Goal: Book appointment/travel/reservation

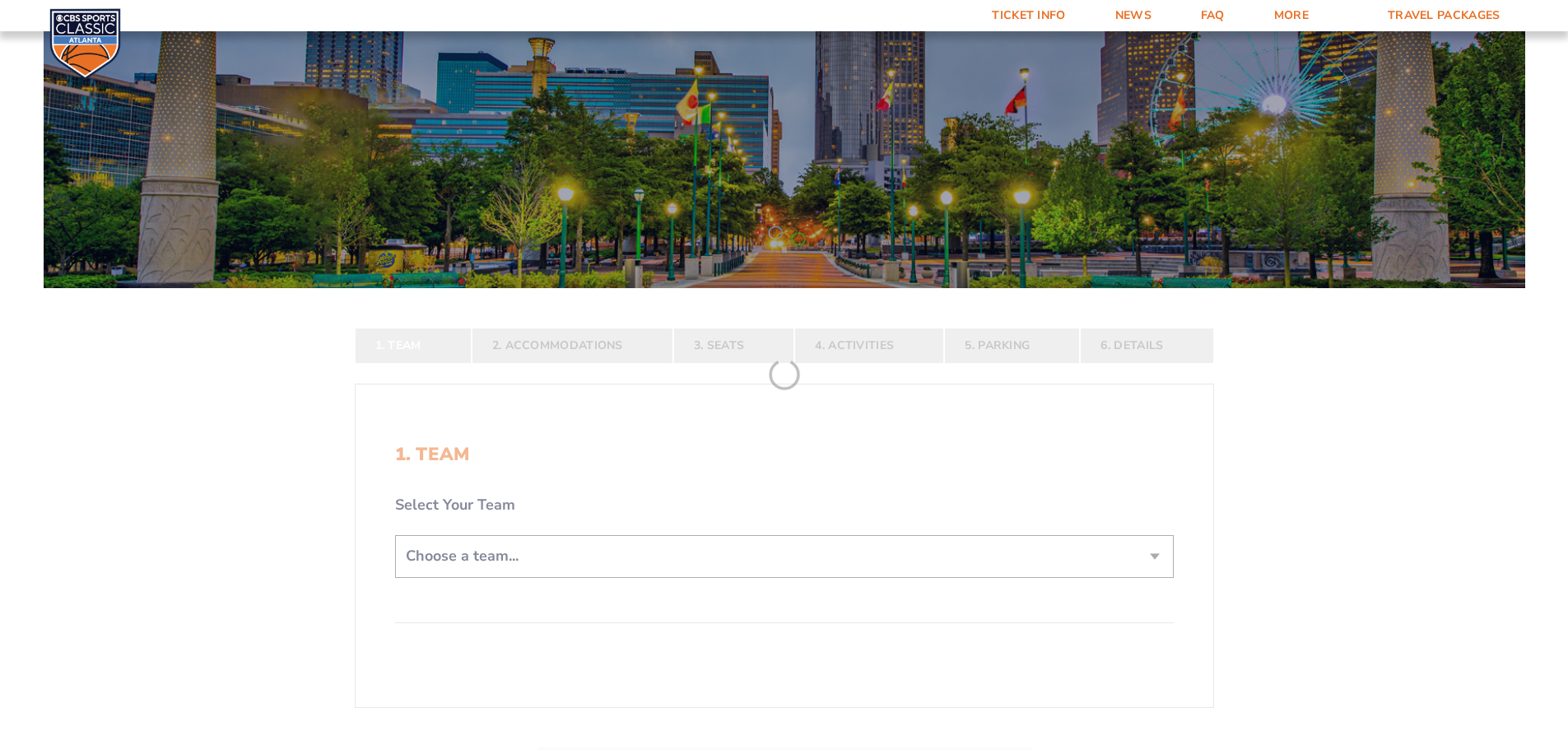
scroll to position [329, 0]
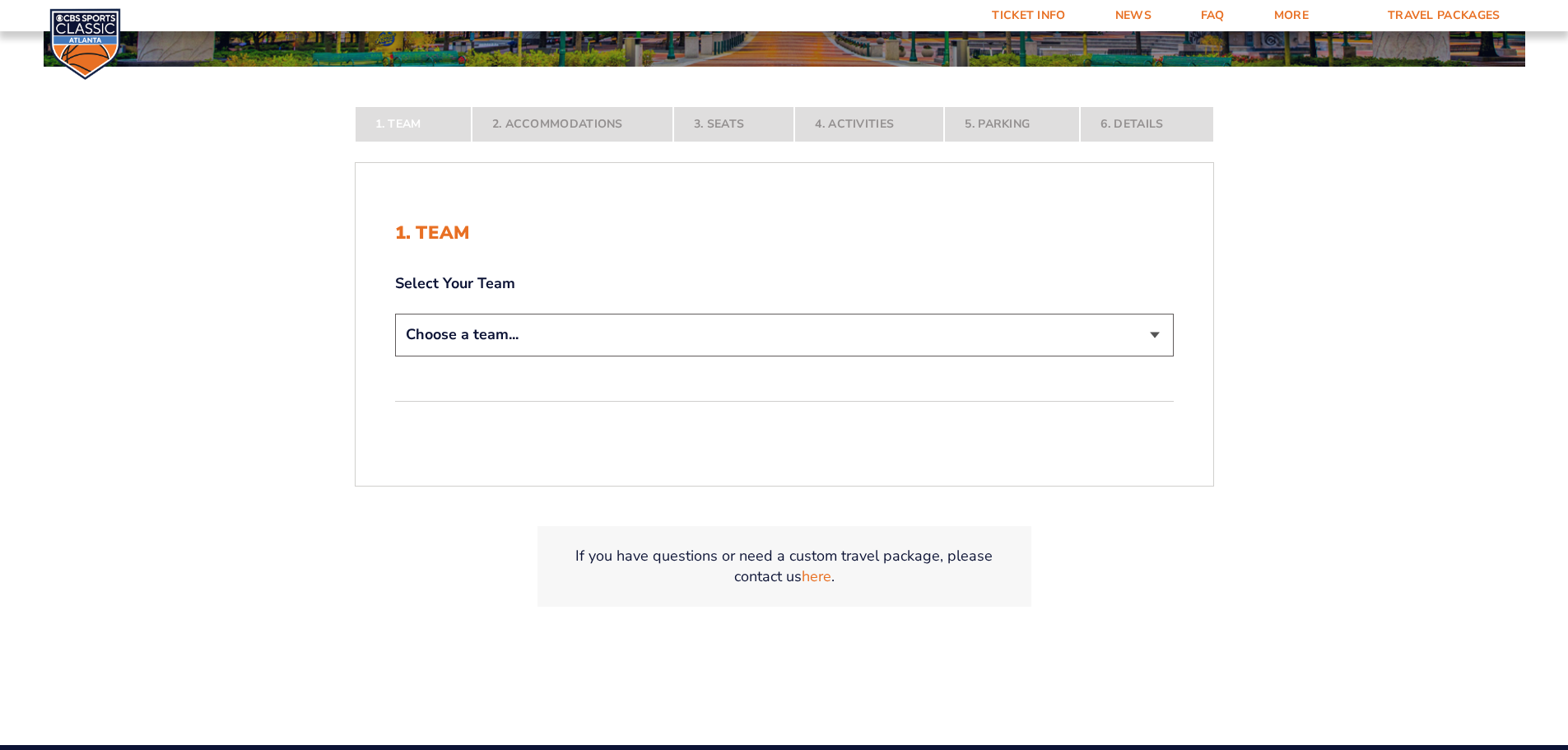
click at [1161, 326] on select "Choose a team... [US_STATE] Wildcats [US_STATE] State Buckeyes [US_STATE] Tar H…" at bounding box center [784, 335] width 778 height 42
select select "12756"
click at [395, 356] on select "Choose a team... [US_STATE] Wildcats [US_STATE] State Buckeyes [US_STATE] Tar H…" at bounding box center [784, 335] width 778 height 42
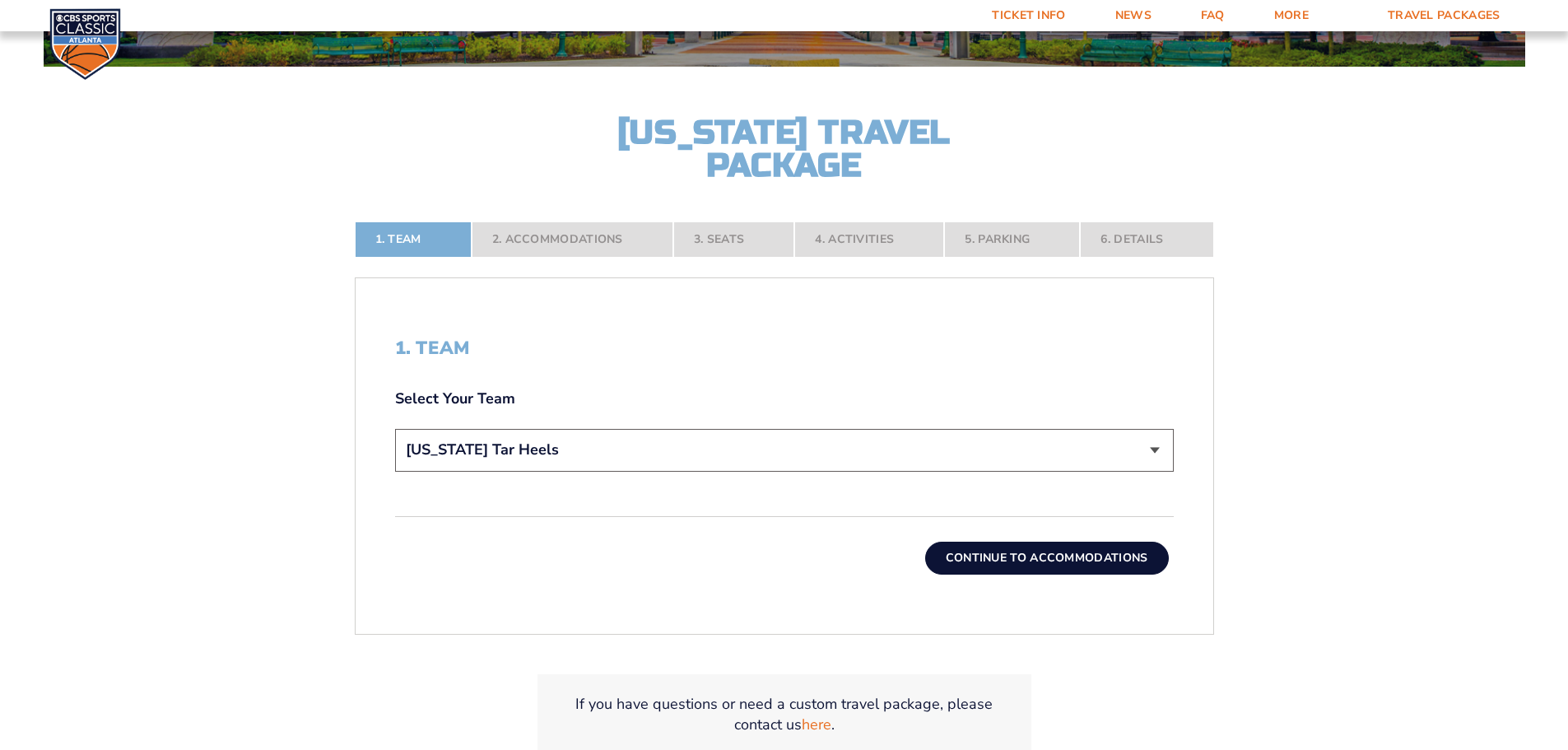
click at [993, 553] on button "Continue To Accommodations" at bounding box center [1046, 558] width 243 height 33
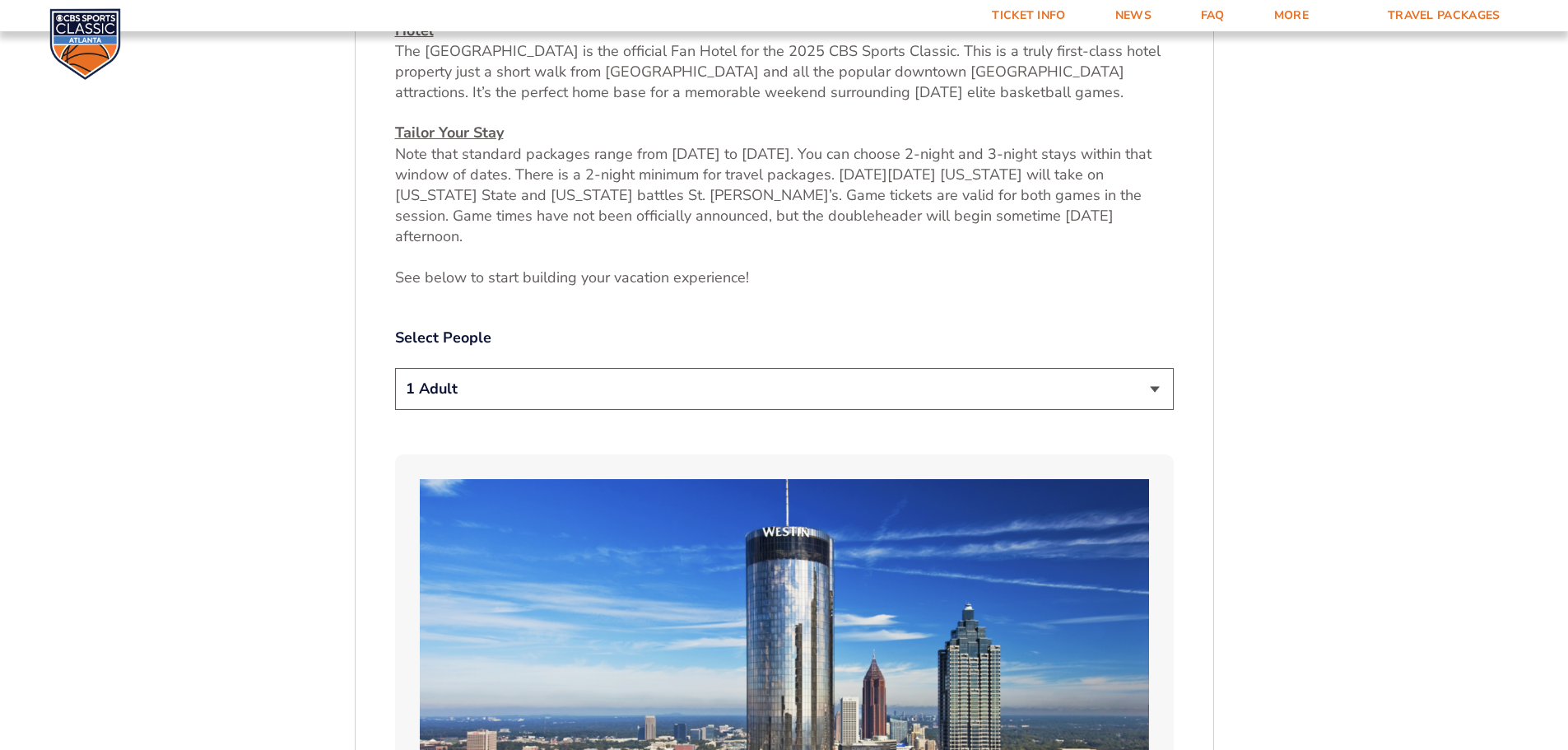
scroll to position [849, 0]
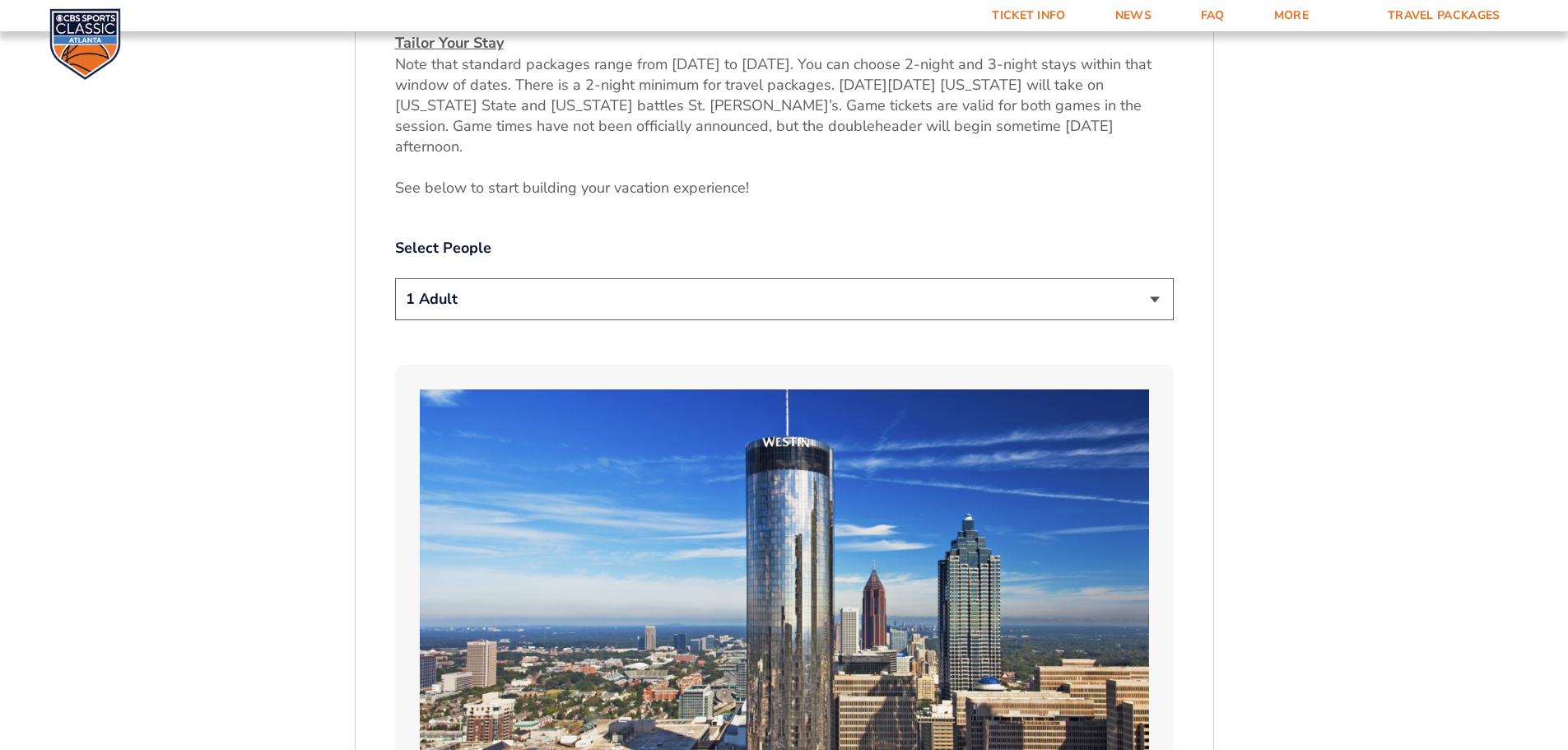
drag, startPoint x: 1174, startPoint y: 280, endPoint x: 1161, endPoint y: 283, distance: 13.3
click at [1157, 283] on select "1 Adult 2 Adults 3 Adults 4 Adults 2 Adults + 1 Child 2 Adults + 2 Children 2 A…" at bounding box center [784, 300] width 778 height 42
select select "2 Adults"
click at [395, 279] on select "1 Adult 2 Adults 3 Adults 4 Adults 2 Adults + 1 Child 2 Adults + 2 Children 2 A…" at bounding box center [784, 300] width 778 height 42
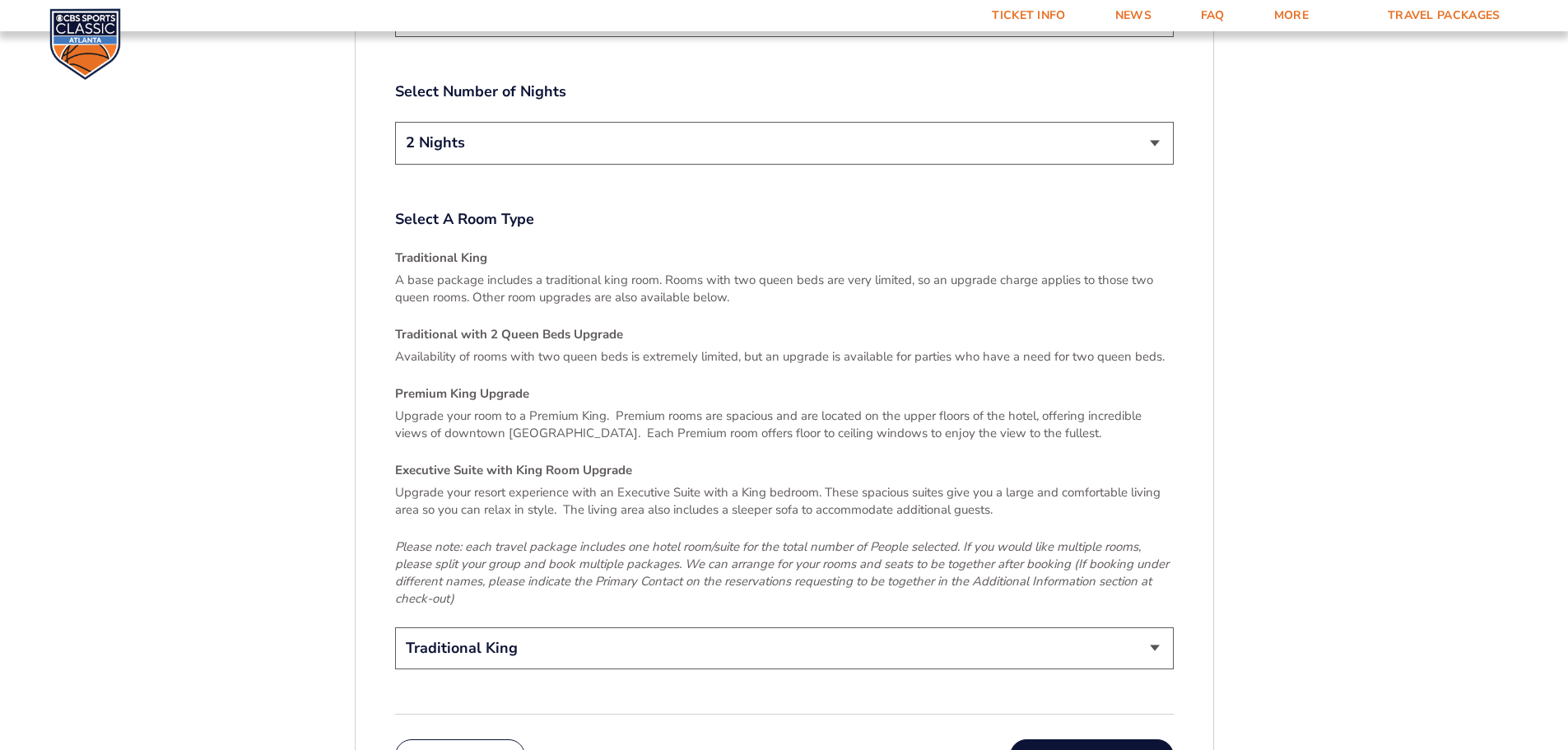
scroll to position [2305, 0]
click at [1146, 626] on select "Traditional King Traditional with 2 Queen Beds Upgrade (+$45 per night) Premium…" at bounding box center [784, 647] width 778 height 42
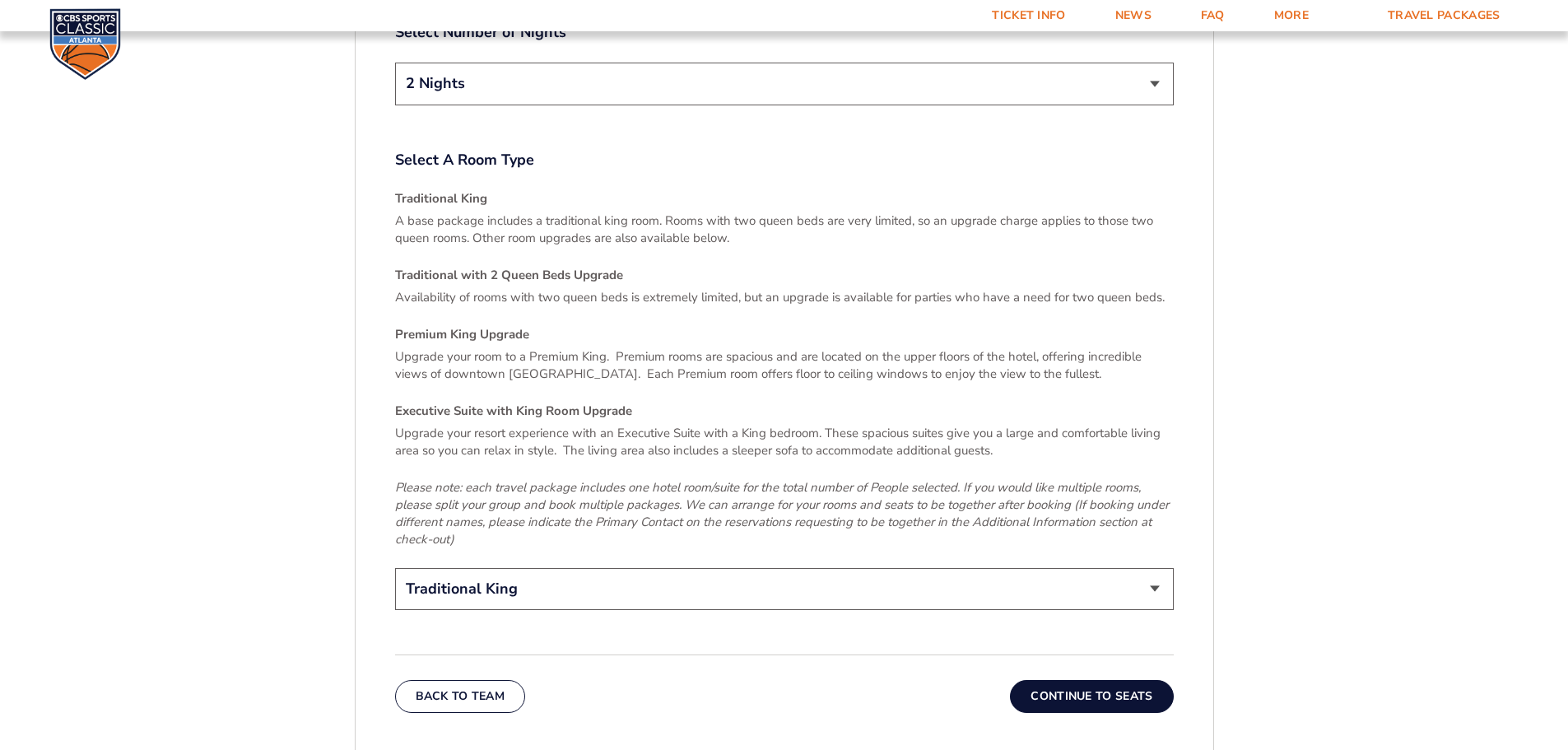
scroll to position [2387, 0]
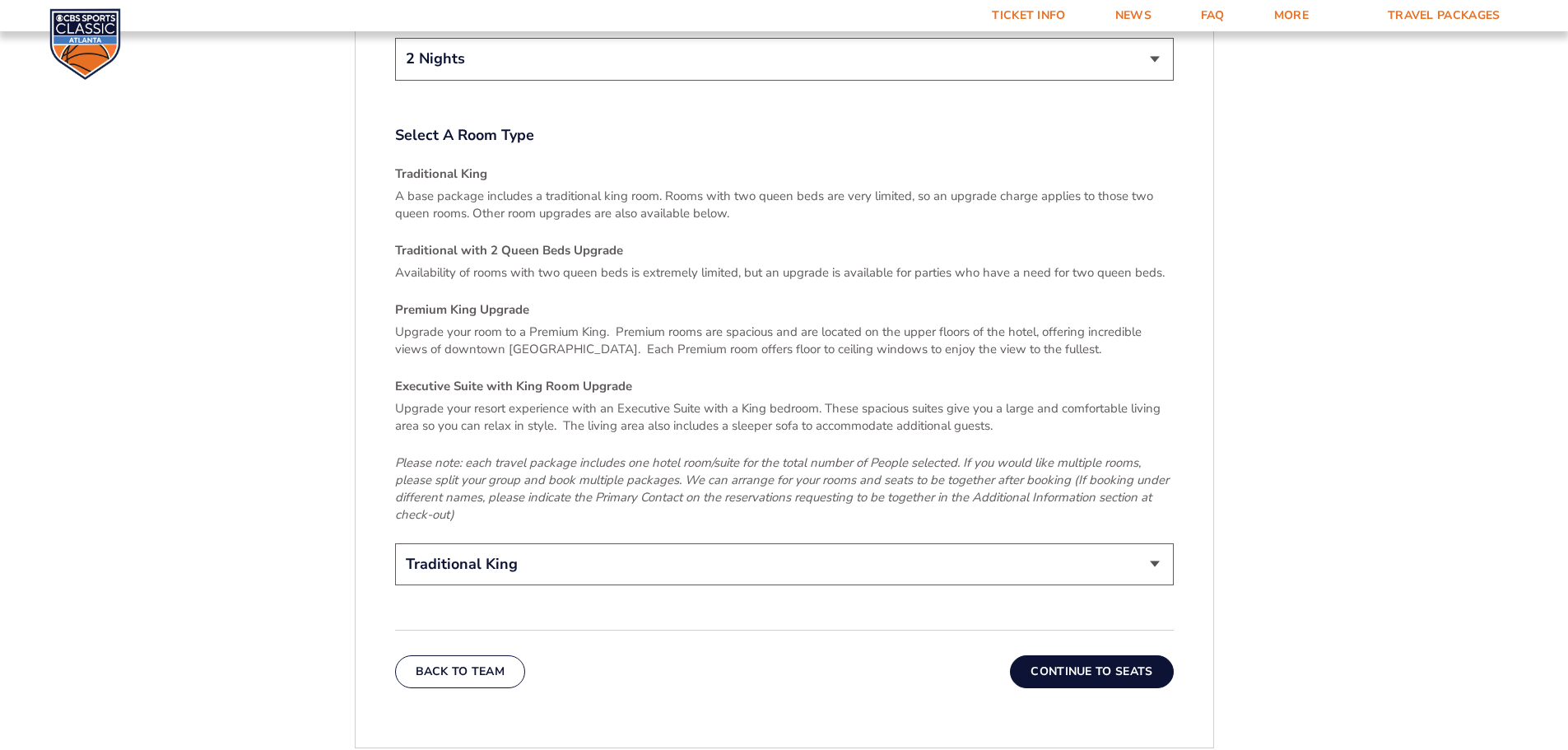
click at [1159, 543] on select "Traditional King Traditional with 2 Queen Beds Upgrade (+$45 per night) Premium…" at bounding box center [784, 564] width 778 height 42
click at [395, 543] on select "Traditional King Traditional with 2 Queen Beds Upgrade (+$45 per night) Premium…" at bounding box center [784, 564] width 778 height 42
click at [1063, 656] on button "Continue To Seats" at bounding box center [1091, 672] width 163 height 33
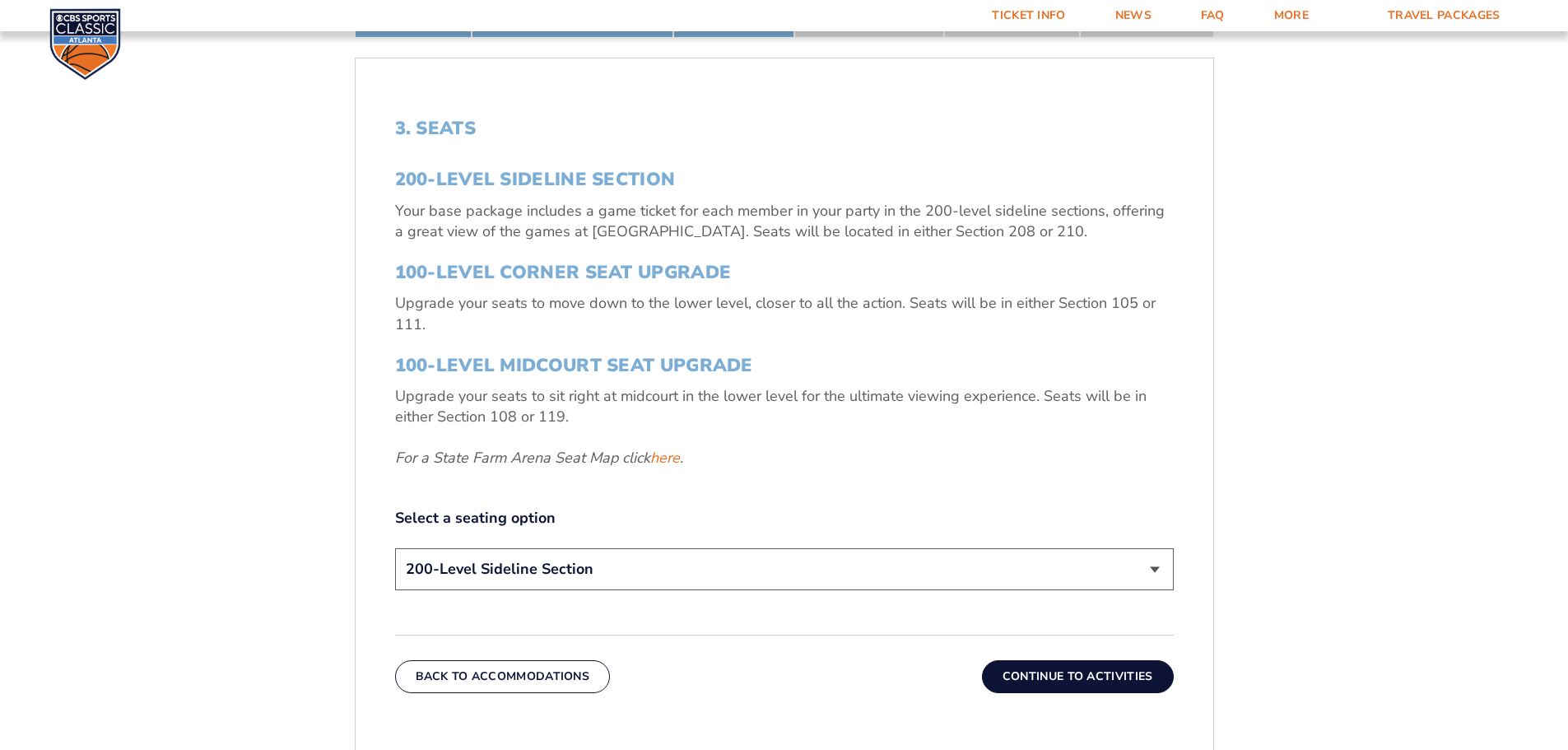
scroll to position [519, 0]
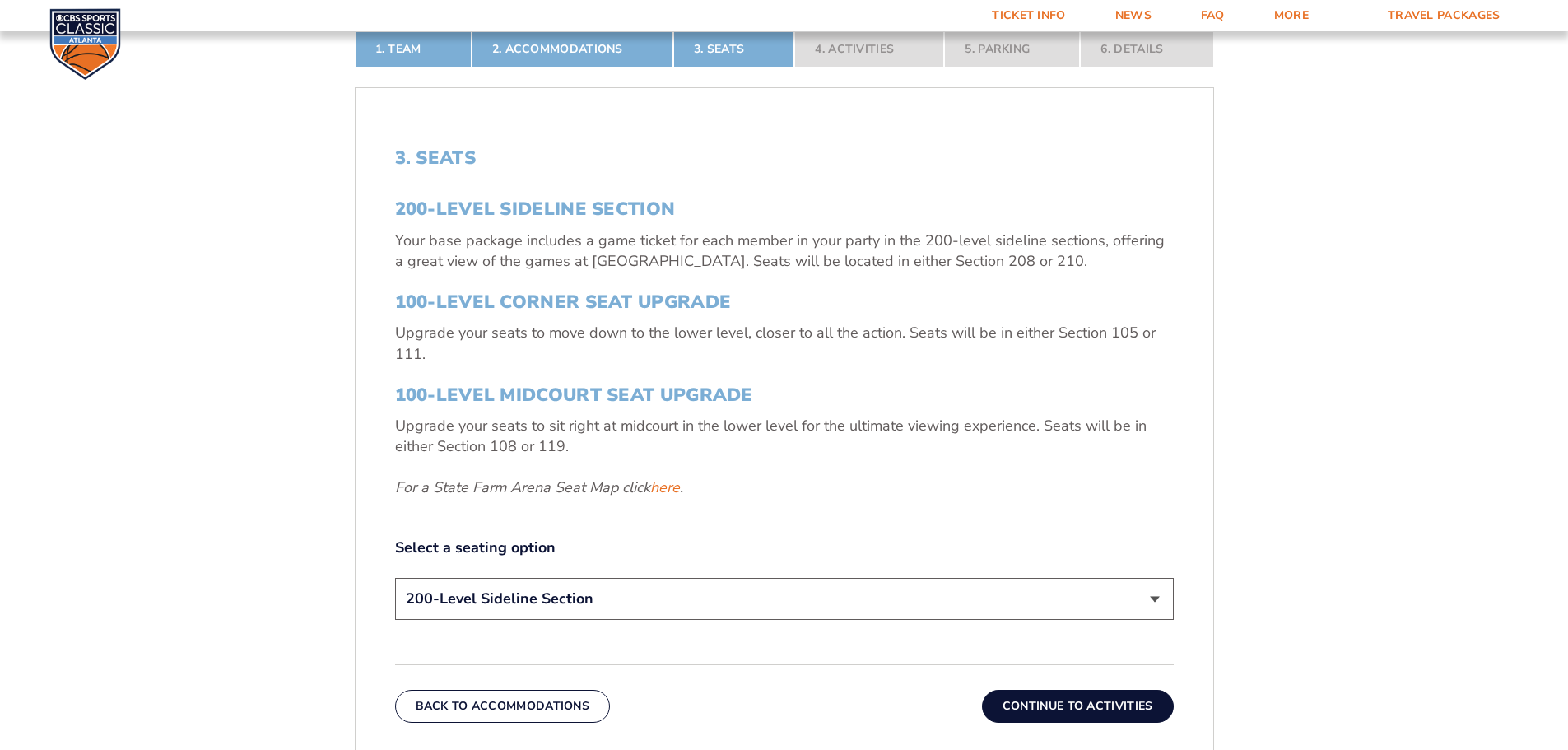
click at [1148, 596] on select "200-Level Sideline Section 100-Level Corner Seat Upgrade (+$120 per person) 100…" at bounding box center [784, 599] width 778 height 42
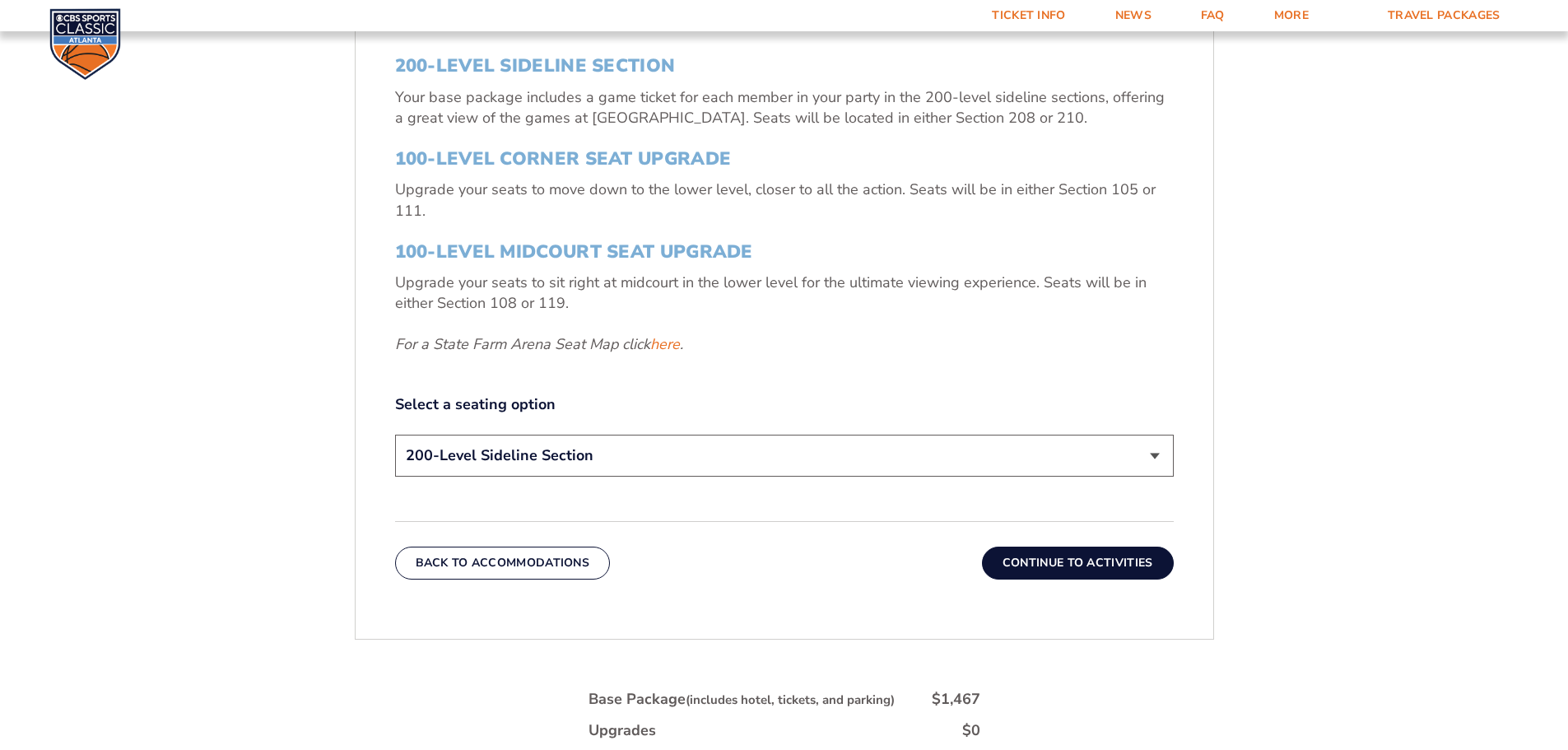
scroll to position [684, 0]
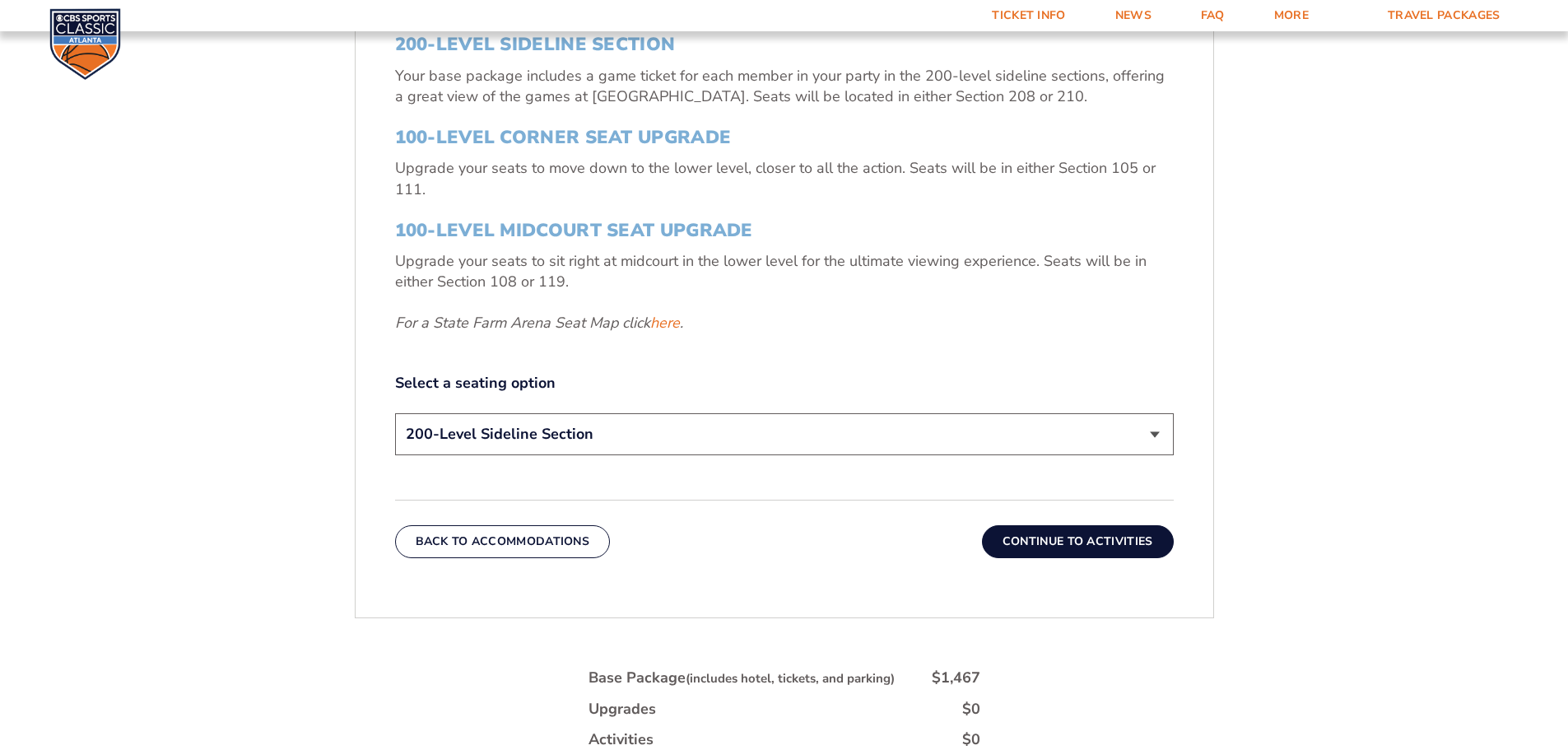
click at [1148, 438] on select "200-Level Sideline Section 100-Level Corner Seat Upgrade (+$120 per person) 100…" at bounding box center [784, 434] width 778 height 42
select select "100-Level Corner Seat Upgrade"
click at [395, 413] on select "200-Level Sideline Section 100-Level Corner Seat Upgrade (+$120 per person) 100…" at bounding box center [784, 434] width 778 height 42
click at [1087, 542] on button "Continue To Activities" at bounding box center [1077, 541] width 192 height 33
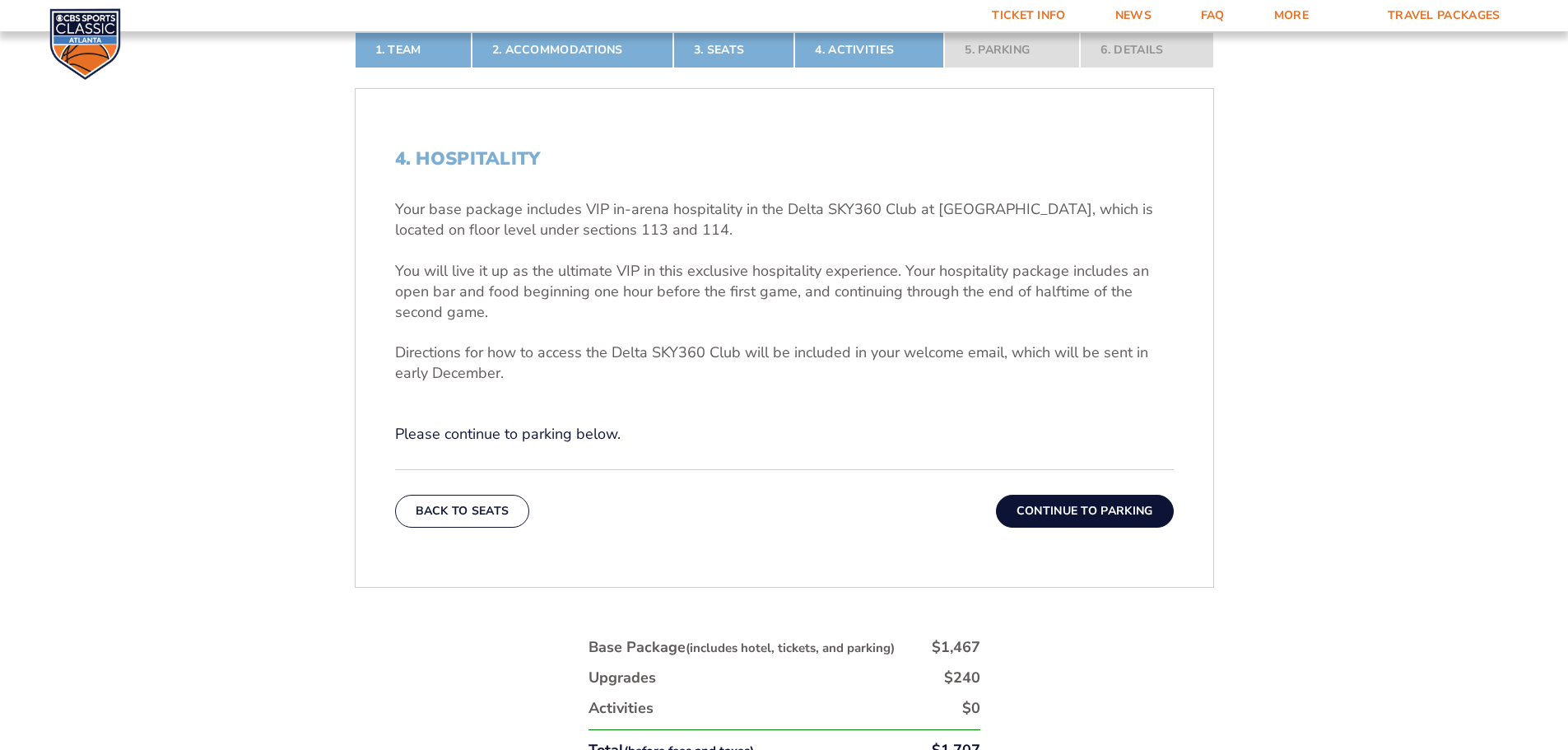
scroll to position [519, 0]
click at [1077, 509] on button "Continue To Parking" at bounding box center [1084, 510] width 177 height 33
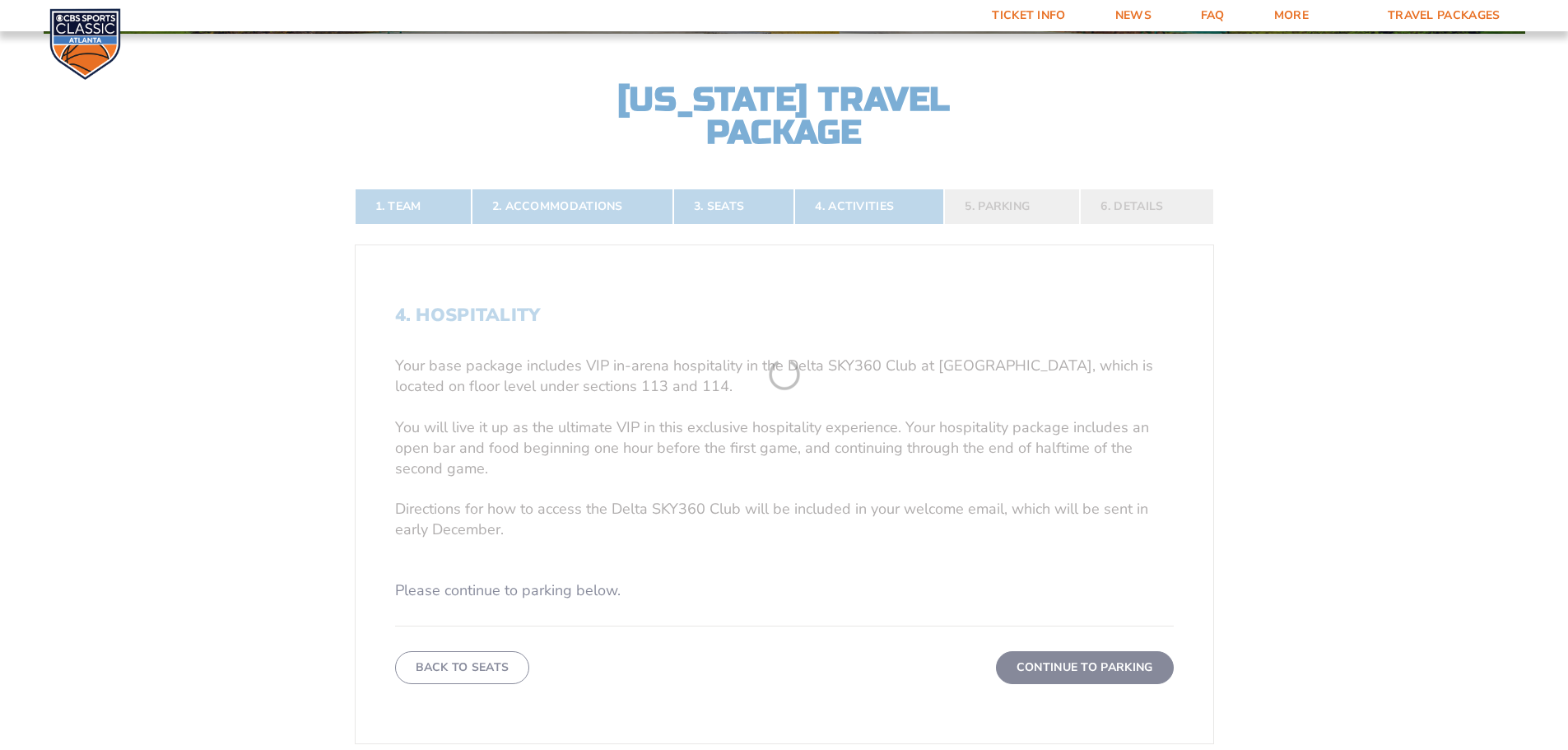
scroll to position [355, 0]
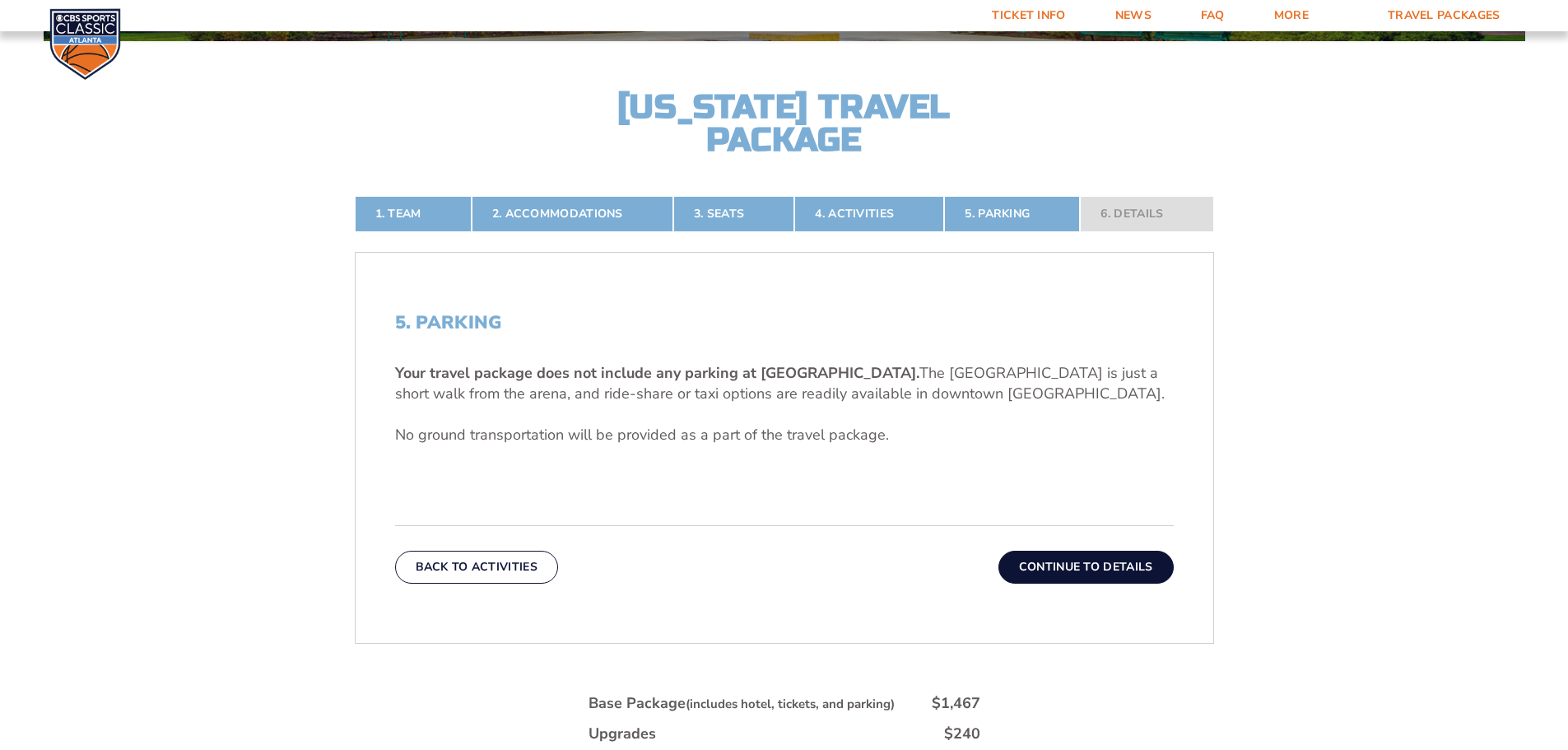
click at [1053, 584] on div "5. Parking Your travel package does not include any parking at [GEOGRAPHIC_DATA…" at bounding box center [784, 448] width 857 height 351
click at [1048, 562] on button "Continue To Details" at bounding box center [1086, 567] width 175 height 33
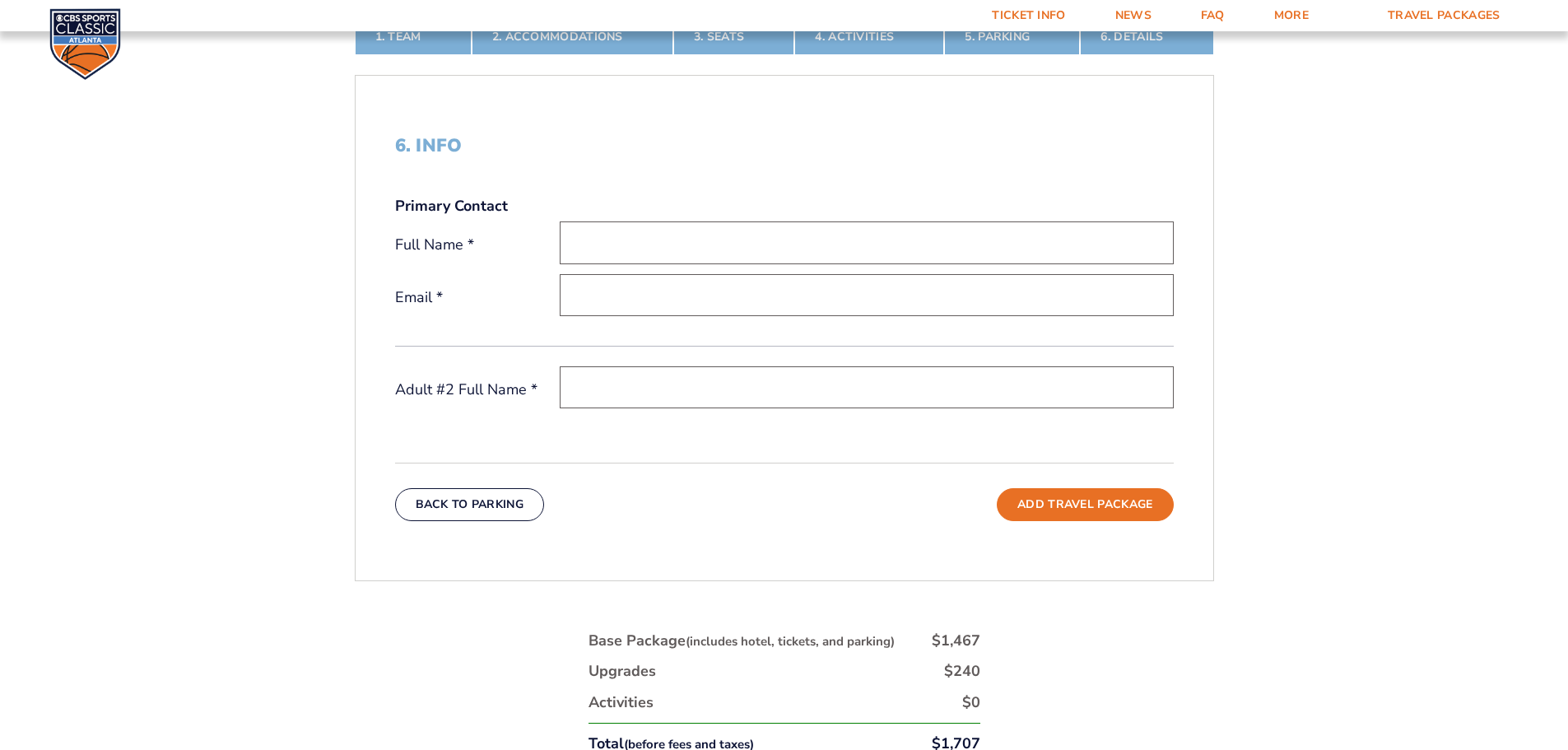
scroll to position [519, 0]
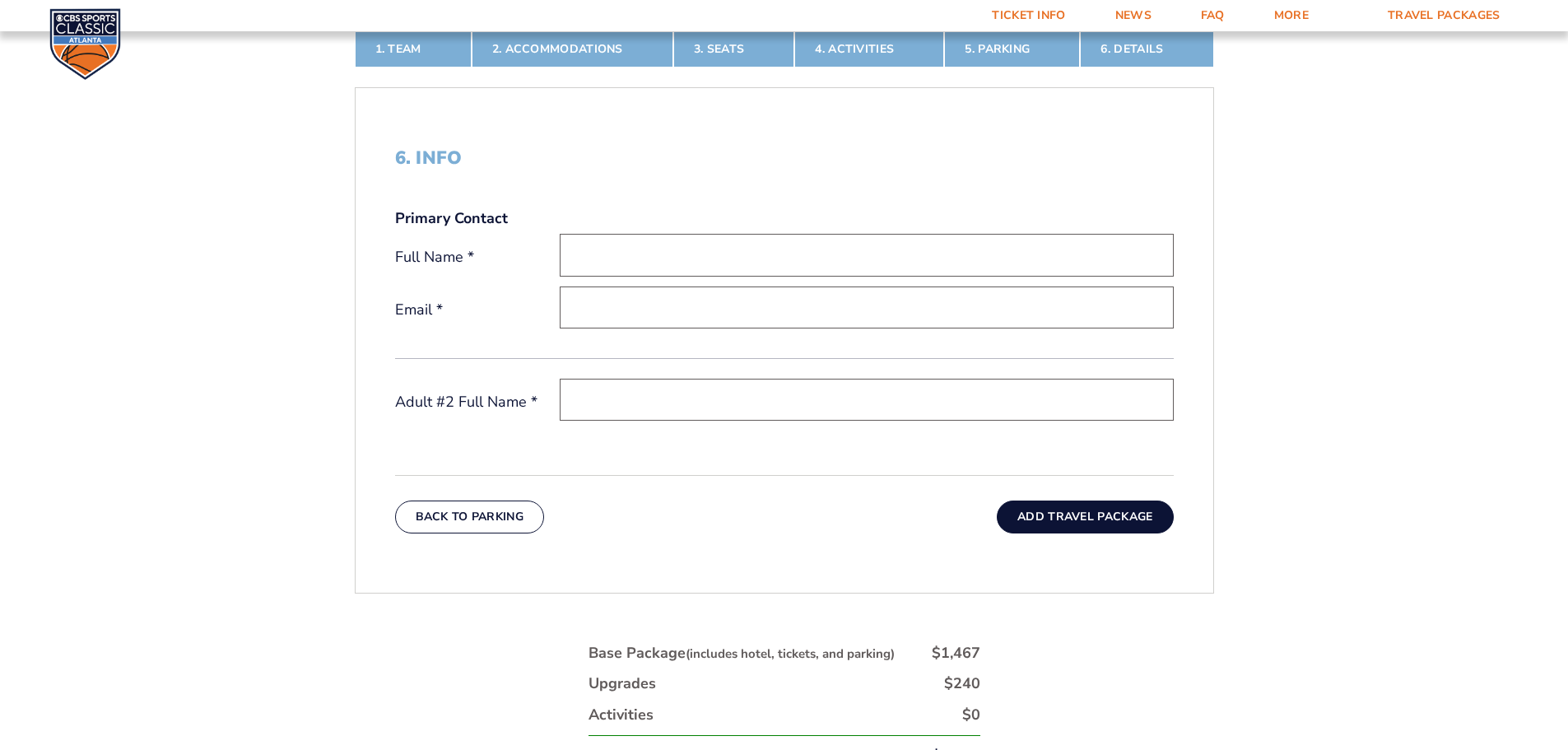
click at [1070, 518] on button "Add Travel Package" at bounding box center [1084, 517] width 176 height 33
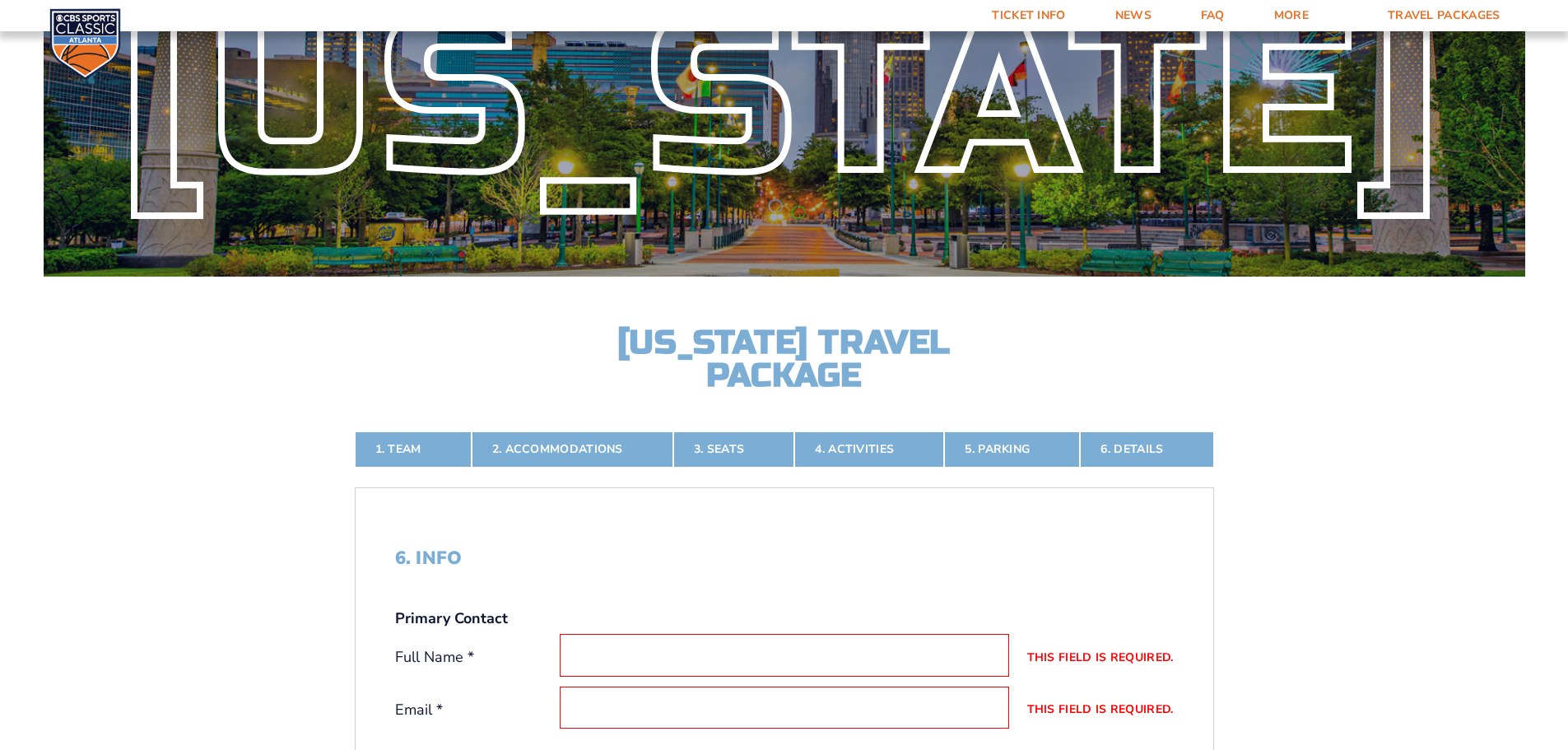
scroll to position [0, 0]
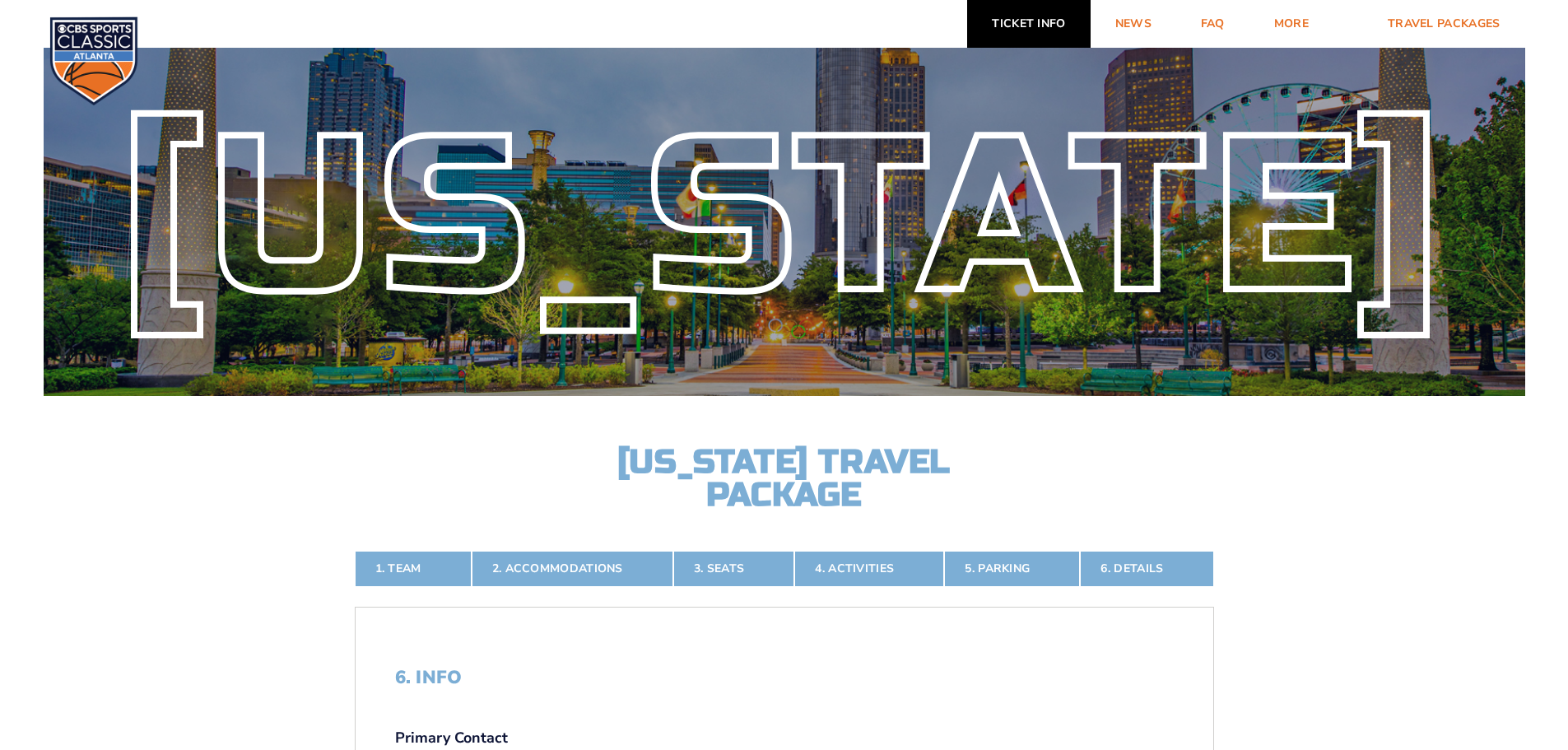
click at [1059, 30] on link "Ticket Info" at bounding box center [1028, 24] width 123 height 48
